Goal: Information Seeking & Learning: Learn about a topic

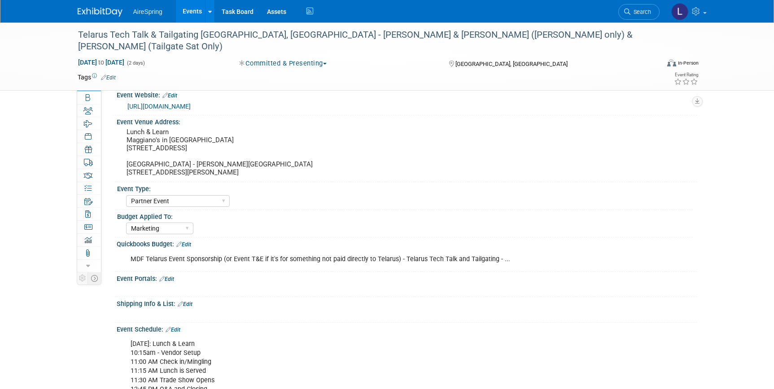
select select "Partner Event"
select select "Marketing"
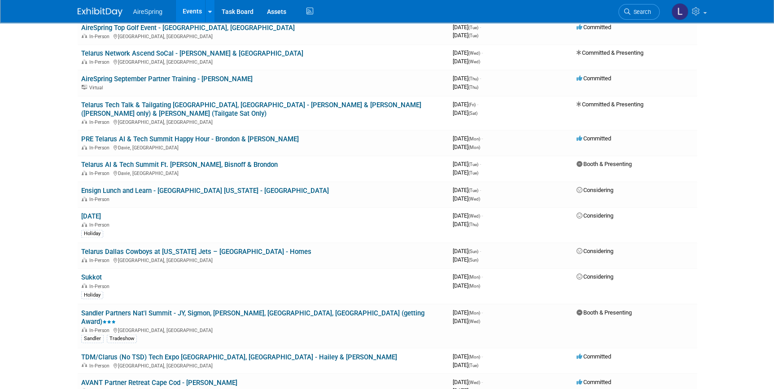
scroll to position [408, 0]
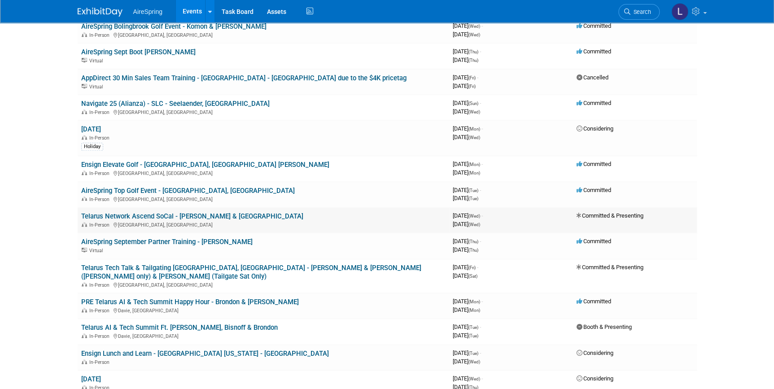
click at [180, 221] on div "In-Person [GEOGRAPHIC_DATA], [GEOGRAPHIC_DATA]" at bounding box center [263, 224] width 364 height 7
click at [176, 215] on link "Telarus Network Ascend SoCal - [PERSON_NAME] & [GEOGRAPHIC_DATA]" at bounding box center [192, 216] width 222 height 8
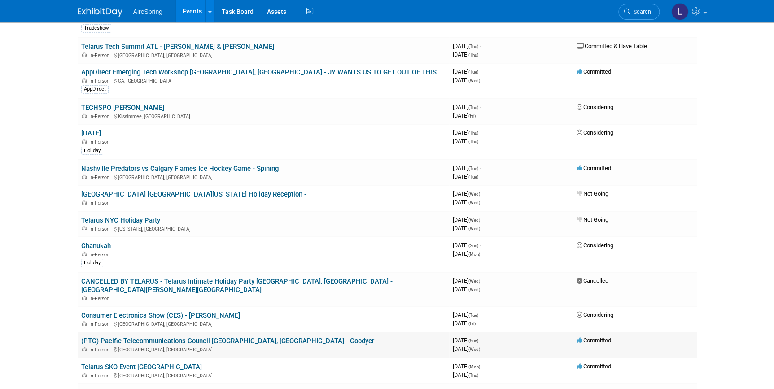
scroll to position [1346, 0]
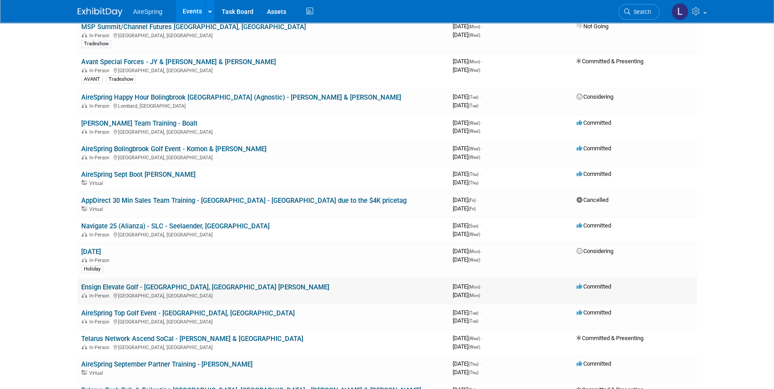
scroll to position [326, 0]
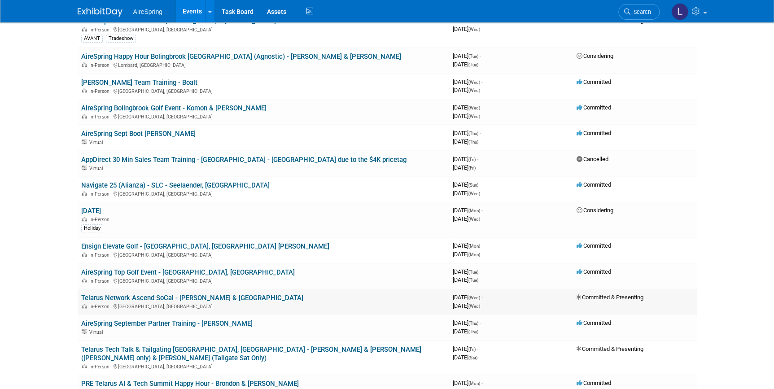
click at [191, 294] on link "Telarus Network Ascend SoCal - [PERSON_NAME] & [GEOGRAPHIC_DATA]" at bounding box center [192, 298] width 222 height 8
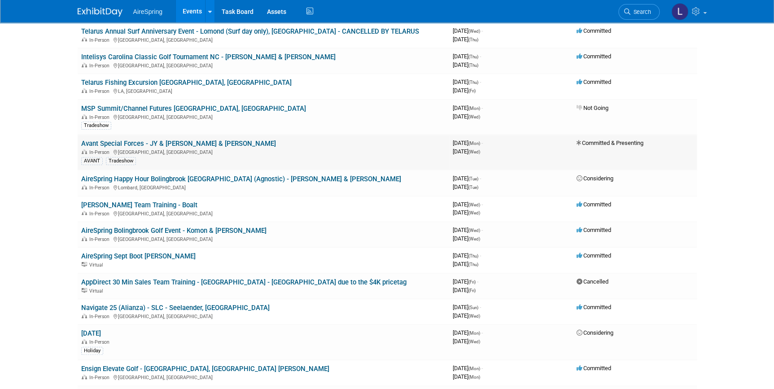
scroll to position [81, 0]
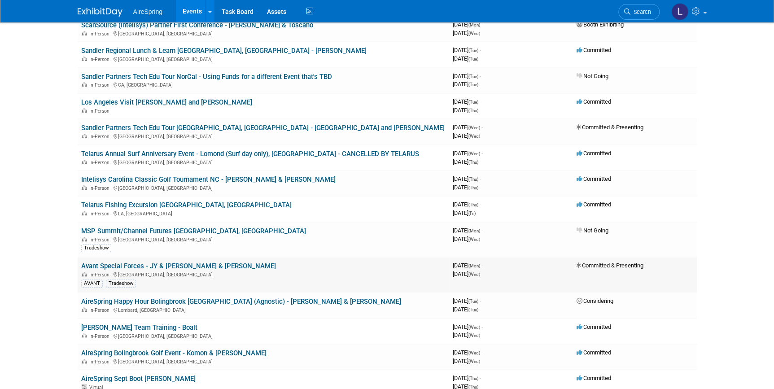
click at [210, 263] on link "Avant Special Forces - JY & [PERSON_NAME] & [PERSON_NAME]" at bounding box center [178, 266] width 195 height 8
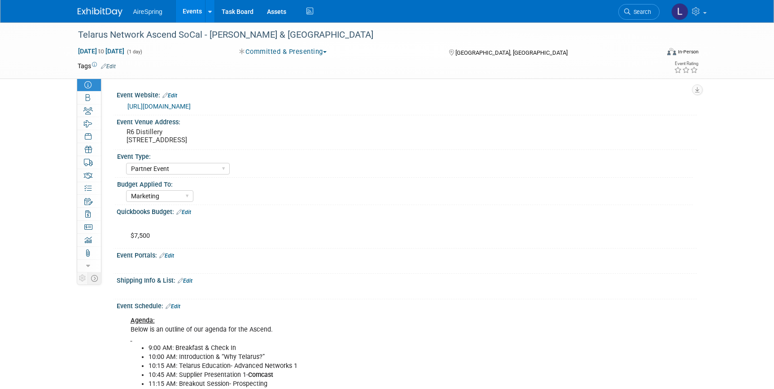
select select "Partner Event"
select select "Marketing"
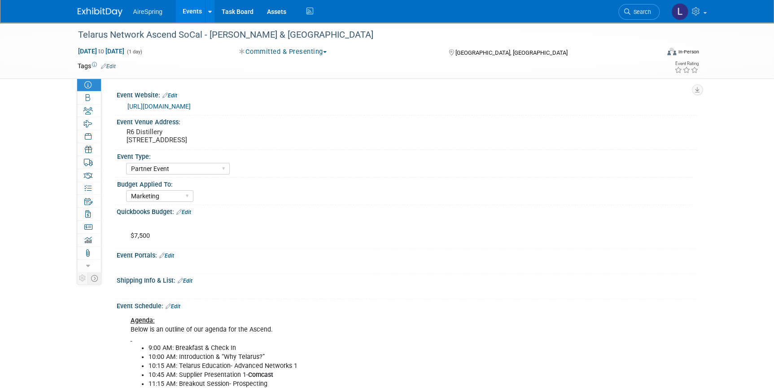
drag, startPoint x: 72, startPoint y: 308, endPoint x: 70, endPoint y: 301, distance: 7.8
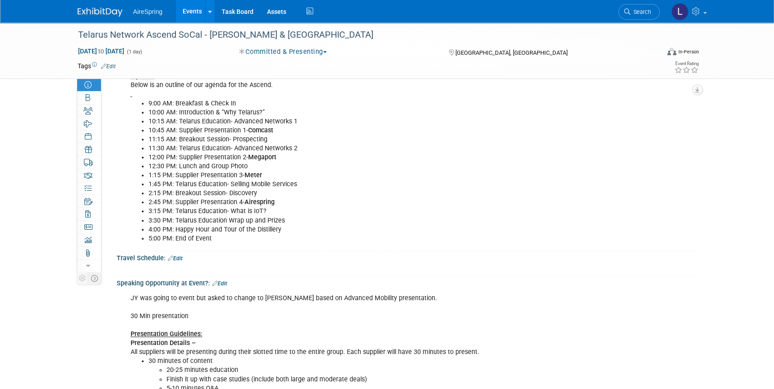
scroll to position [122, 0]
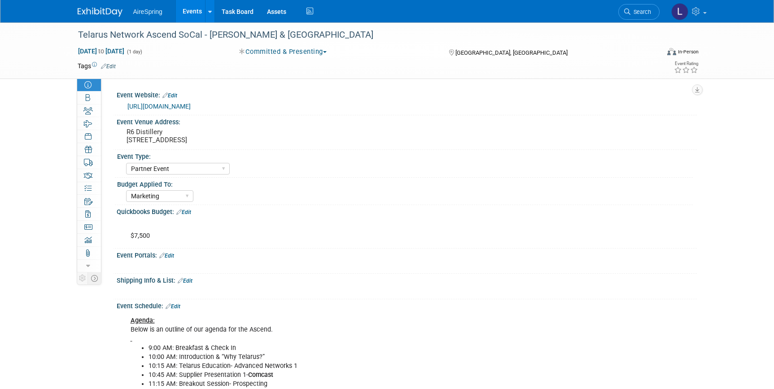
select select "Partner Event"
select select "Marketing"
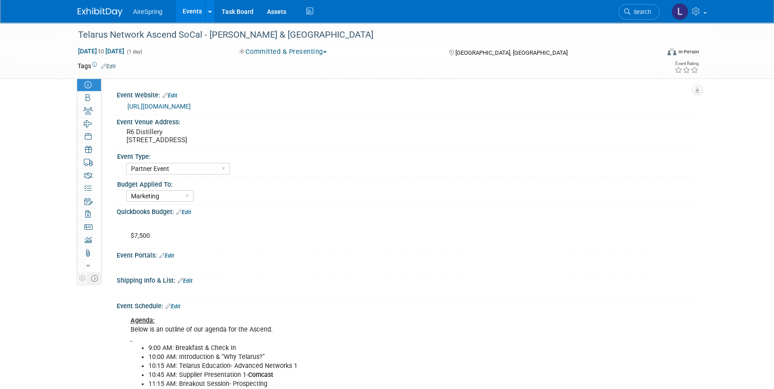
click at [191, 107] on link "https://web.cvent.com/event/eea45ceb-49fb-48b8-8cfb-125d7ca9ed81/summary" at bounding box center [158, 106] width 63 height 7
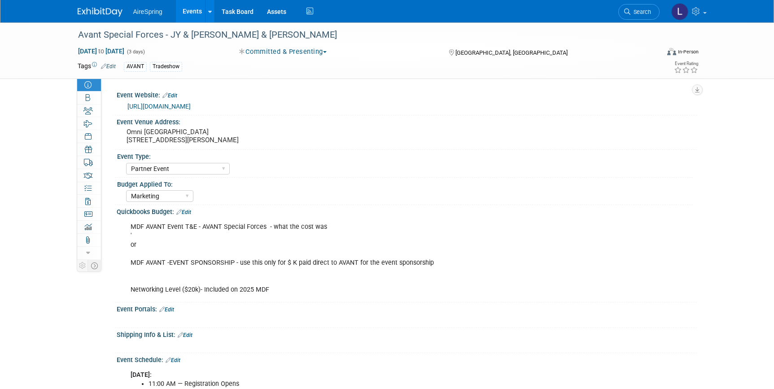
select select "Partner Event"
select select "Marketing"
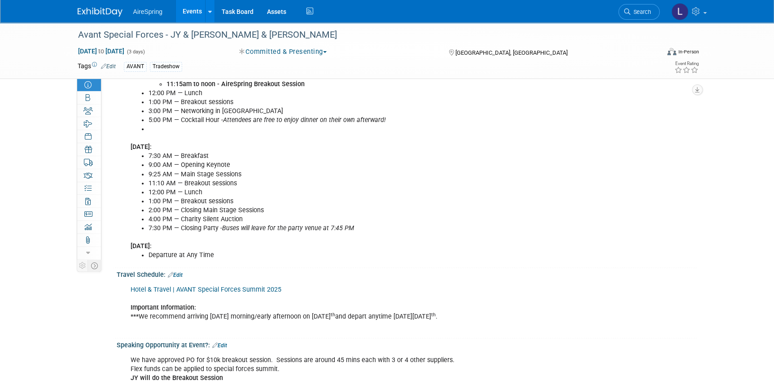
scroll to position [530, 0]
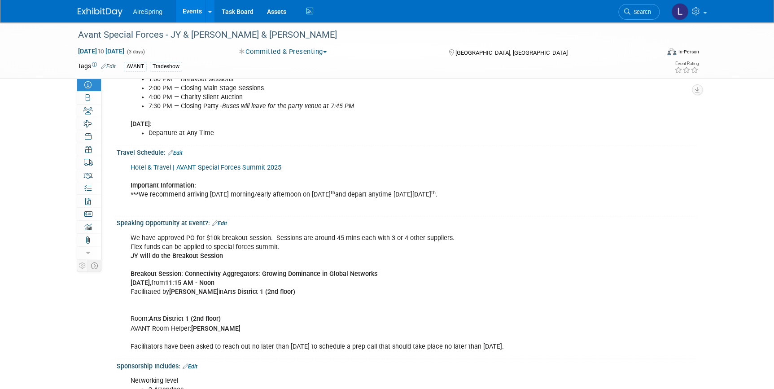
click at [179, 236] on div "We have approved PO for $10k breakout session. Sessions are around 45 mins each…" at bounding box center [355, 292] width 462 height 126
